Goal: Navigation & Orientation: Find specific page/section

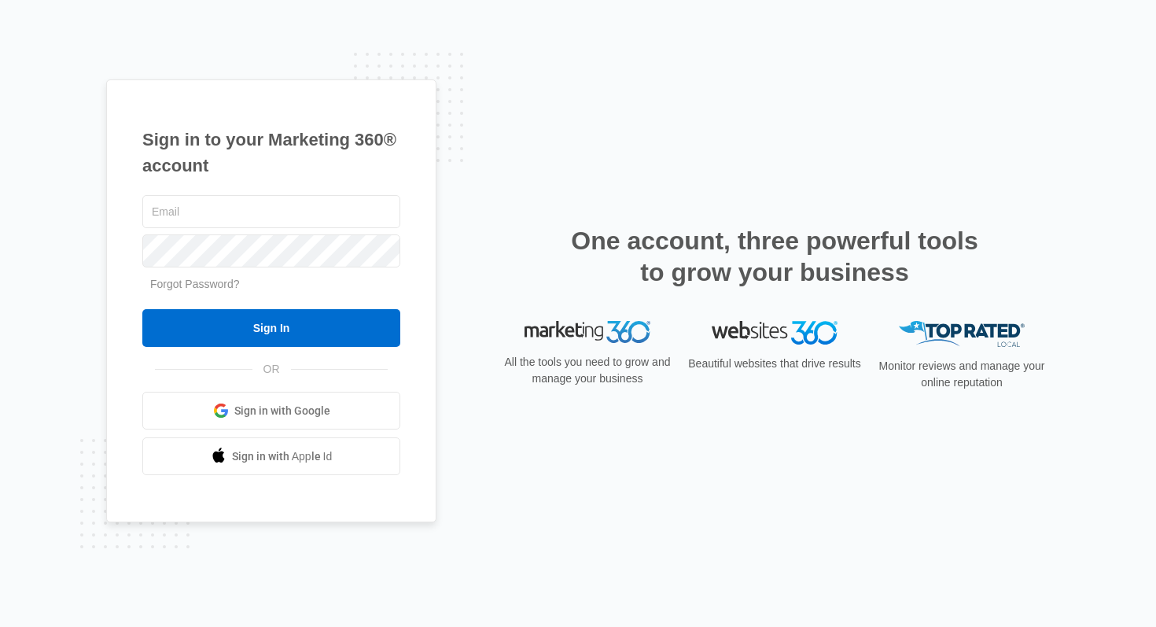
type input "[PERSON_NAME][EMAIL_ADDRESS][PERSON_NAME][DOMAIN_NAME]"
click at [286, 399] on link "Sign in with Google" at bounding box center [271, 411] width 258 height 38
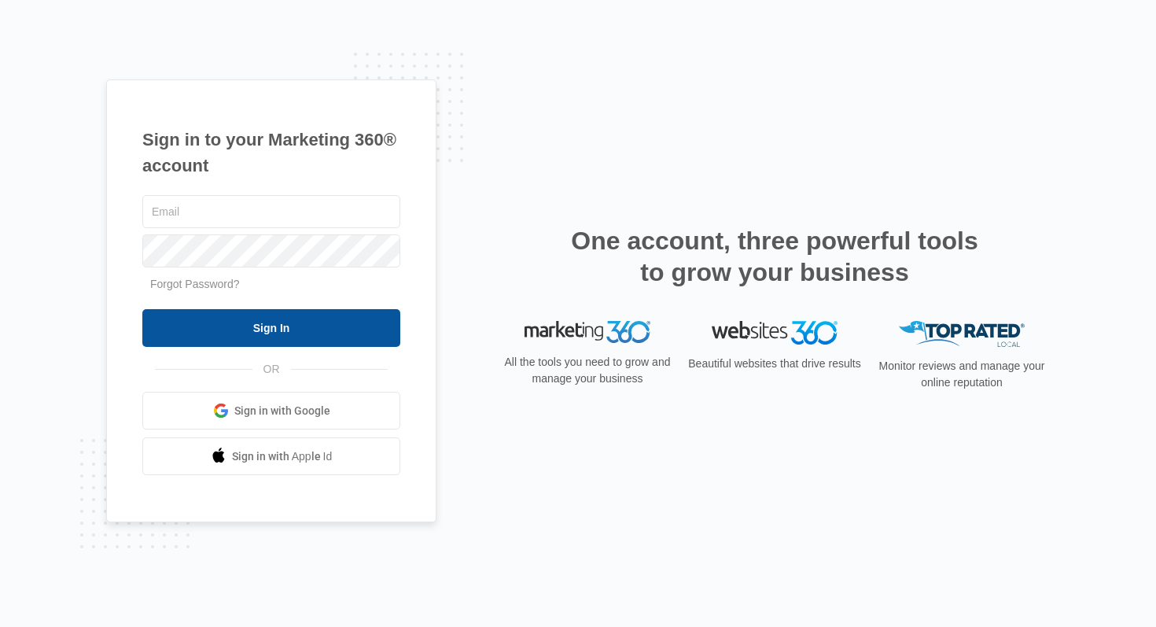
type input "[PERSON_NAME][EMAIL_ADDRESS][PERSON_NAME][DOMAIN_NAME]"
click at [259, 333] on input "Sign In" at bounding box center [271, 328] width 258 height 38
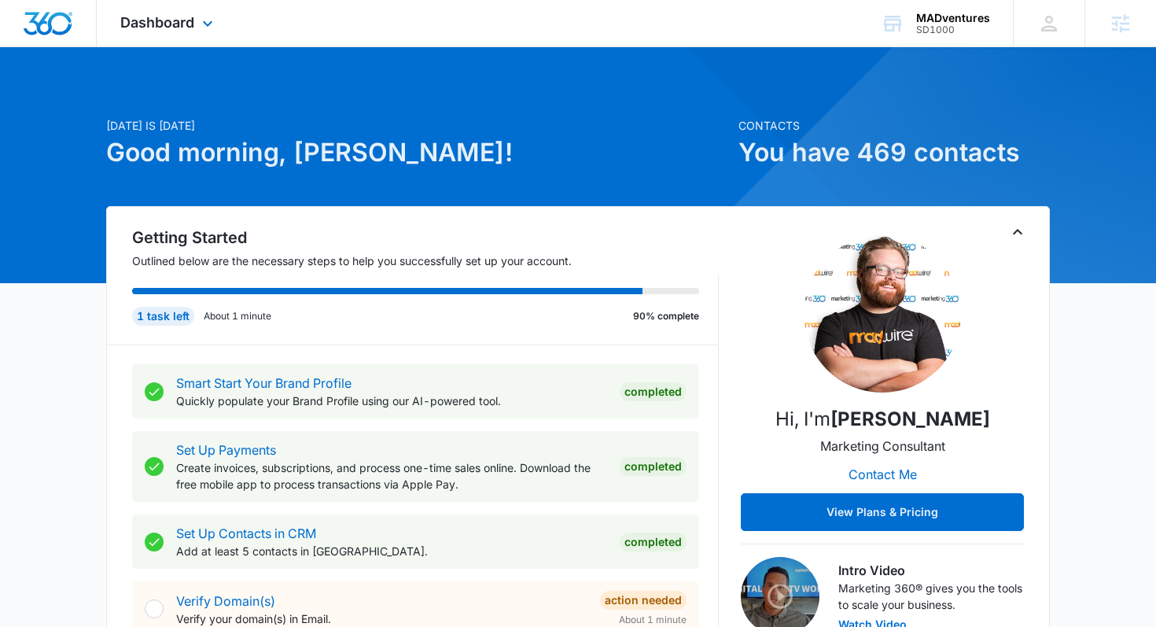
click at [196, 17] on div "Dashboard Apps Reputation Websites Forms CRM Email Social Shop Content Ads Inte…" at bounding box center [169, 23] width 144 height 46
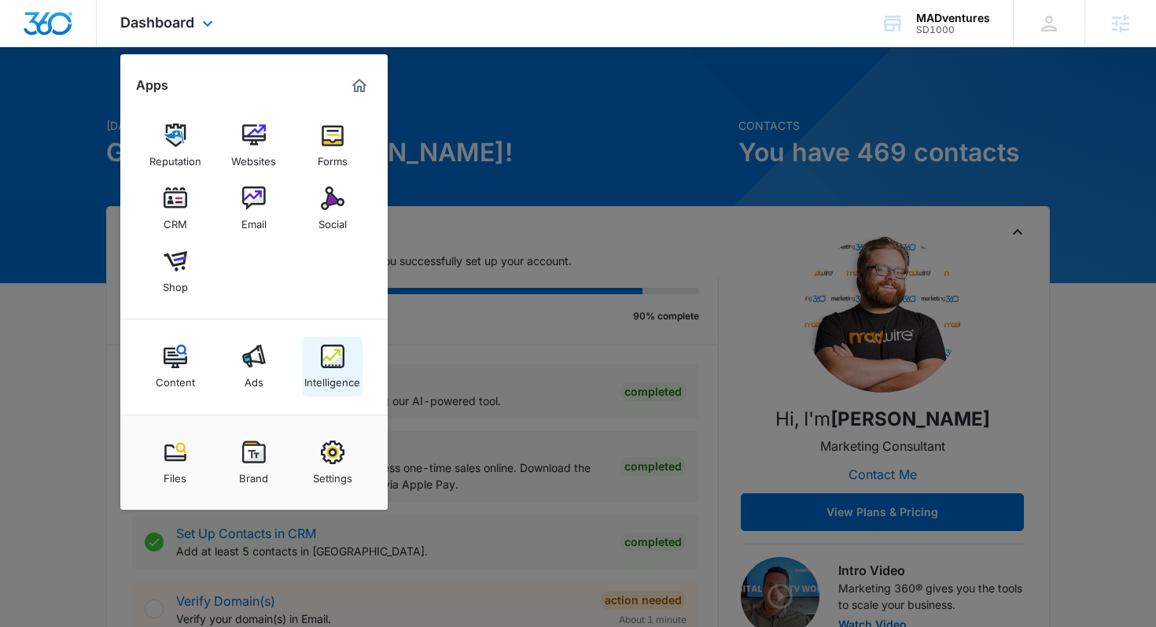
click at [345, 362] on link "Intelligence" at bounding box center [333, 367] width 60 height 60
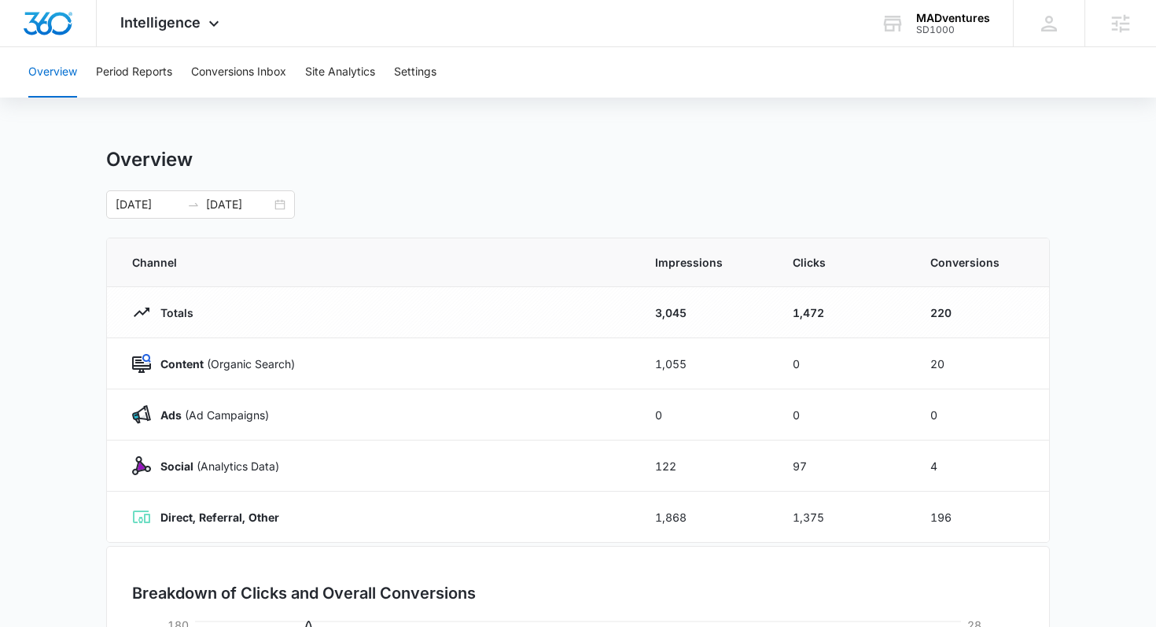
click at [555, 520] on tbody "Totals 3,045 1,472 220 Content (Organic Search) 1,055 0 20 Ads ([PERSON_NAME]) …" at bounding box center [578, 415] width 942 height 256
